Goal: Transaction & Acquisition: Download file/media

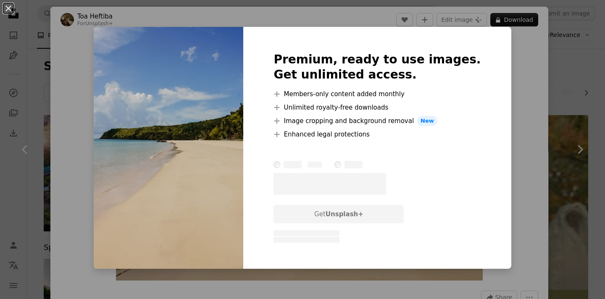
scroll to position [750, 0]
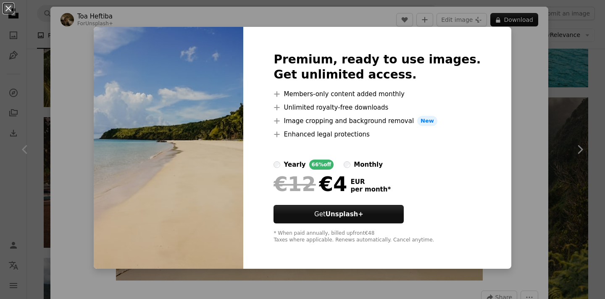
click at [531, 76] on div "An X shape Premium, ready to use images. Get unlimited access. A plus sign Memb…" at bounding box center [302, 149] width 605 height 299
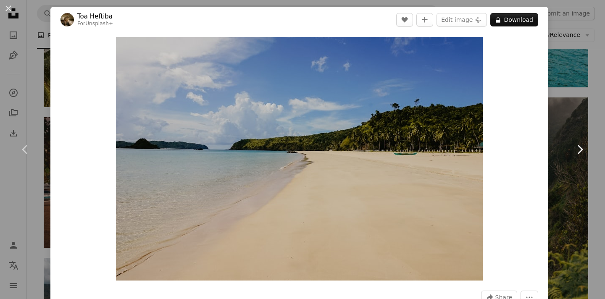
click at [572, 147] on link "Chevron right" at bounding box center [580, 149] width 50 height 81
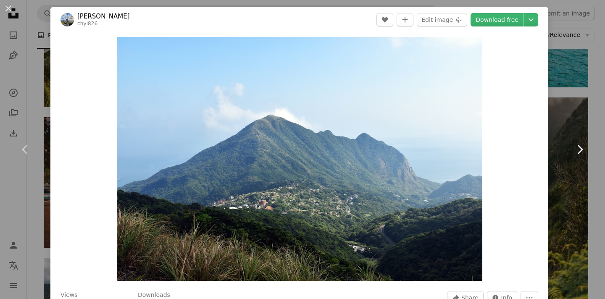
click at [576, 145] on icon "Chevron right" at bounding box center [579, 149] width 13 height 13
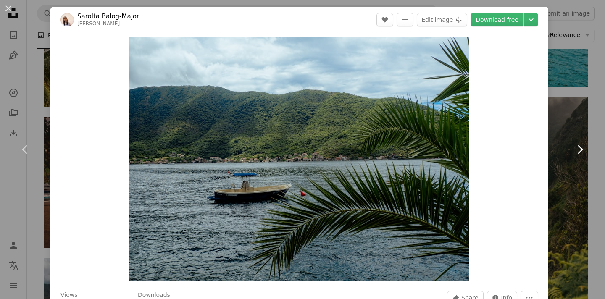
click at [576, 145] on icon "Chevron right" at bounding box center [579, 149] width 13 height 13
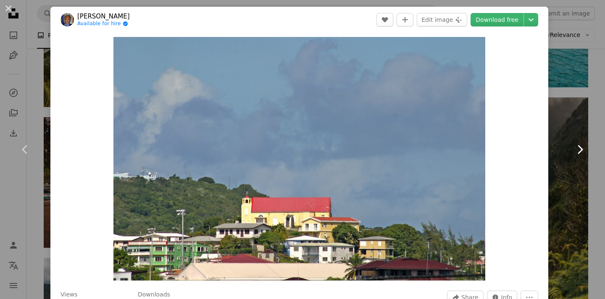
click at [576, 145] on icon "Chevron right" at bounding box center [579, 149] width 13 height 13
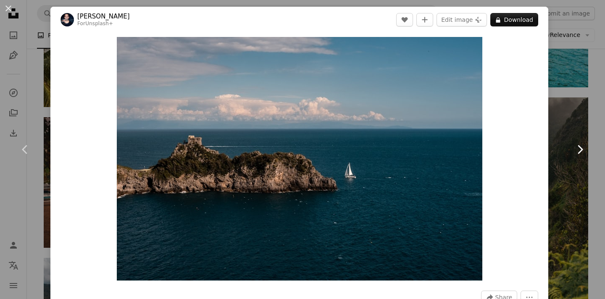
click at [576, 145] on icon "Chevron right" at bounding box center [579, 149] width 13 height 13
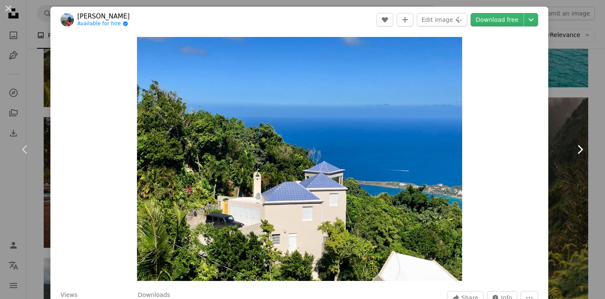
click at [576, 145] on icon "Chevron right" at bounding box center [579, 149] width 13 height 13
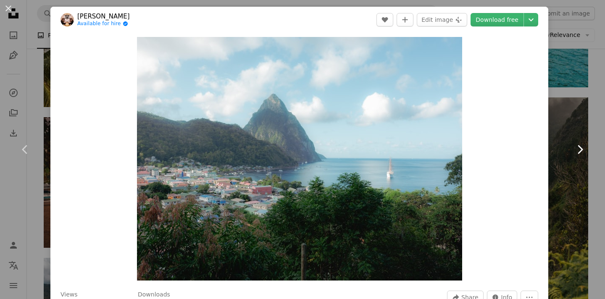
click at [579, 145] on icon at bounding box center [580, 149] width 5 height 9
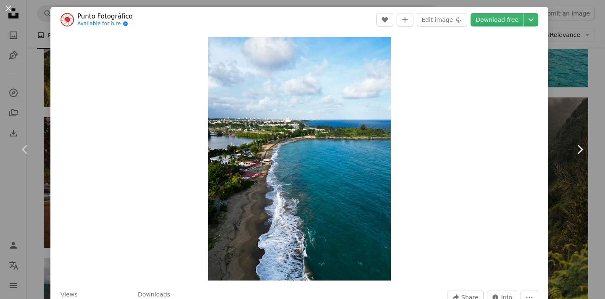
click at [579, 145] on icon at bounding box center [580, 149] width 5 height 9
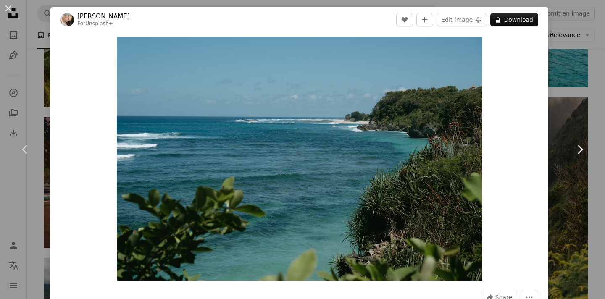
click at [579, 145] on icon at bounding box center [580, 149] width 5 height 9
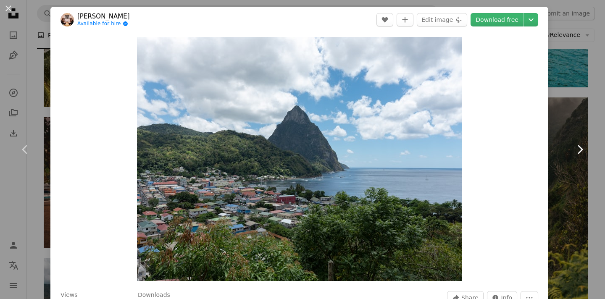
click at [579, 145] on icon at bounding box center [580, 149] width 5 height 9
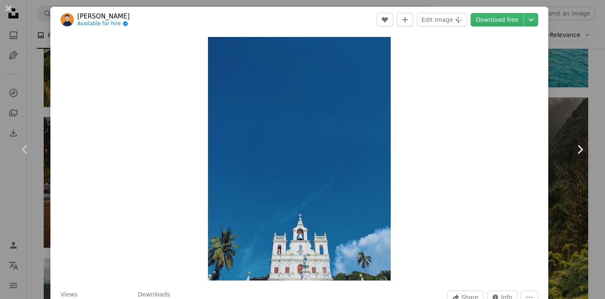
click at [579, 145] on icon at bounding box center [580, 149] width 5 height 9
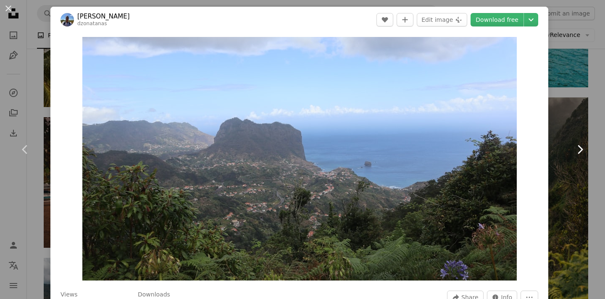
click at [579, 145] on icon at bounding box center [580, 149] width 5 height 9
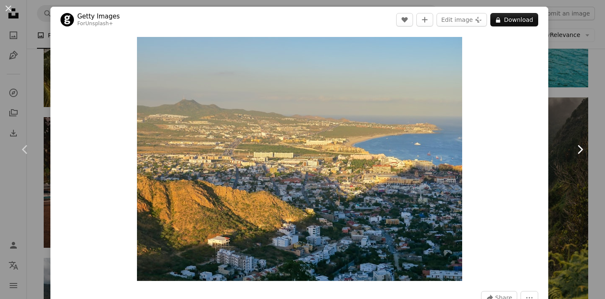
click at [579, 145] on icon at bounding box center [580, 149] width 5 height 9
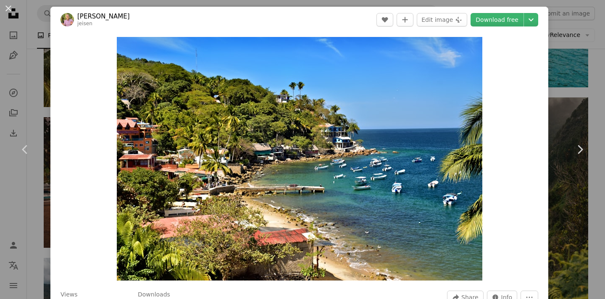
click at [523, 27] on header "[PERSON_NAME] jeisen A heart A plus sign Edit image Plus sign for Unsplash+ Dow…" at bounding box center [299, 20] width 498 height 26
click at [522, 23] on link "Download free" at bounding box center [497, 19] width 53 height 13
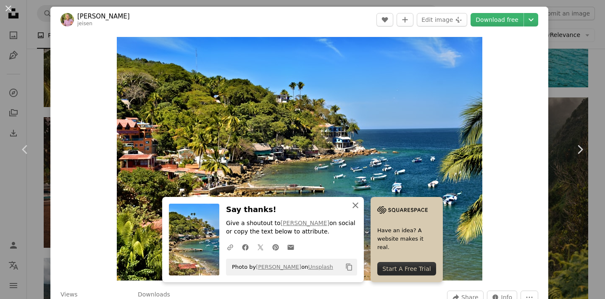
click at [361, 207] on icon "An X shape" at bounding box center [355, 205] width 10 height 10
